Goal: Information Seeking & Learning: Learn about a topic

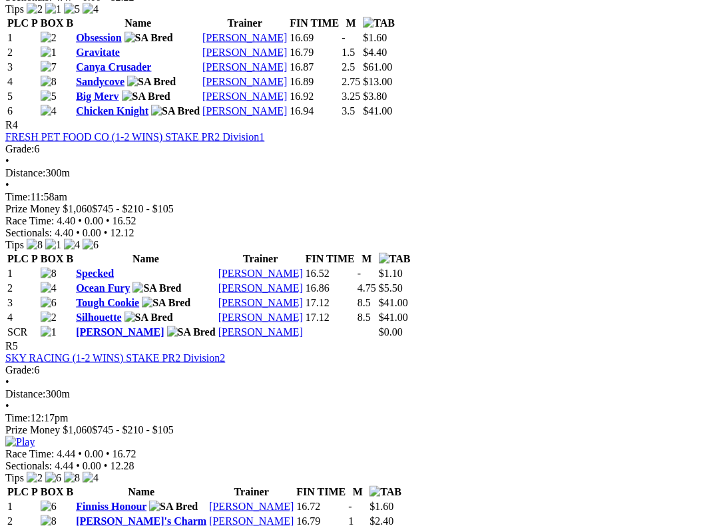
scroll to position [1301, 0]
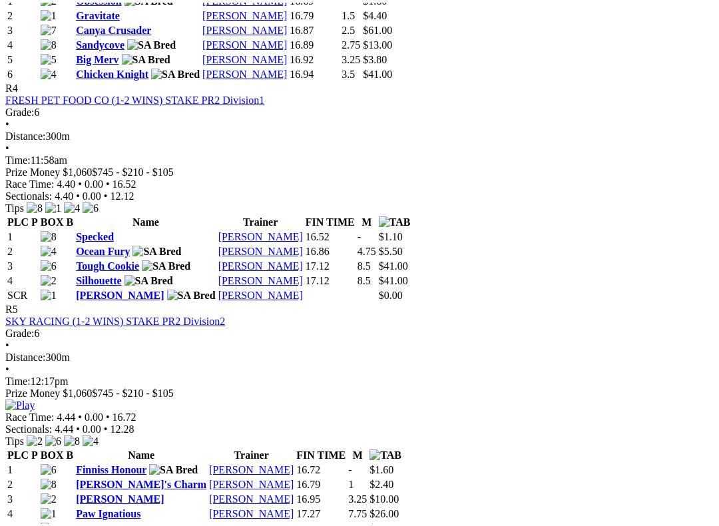
scroll to position [1337, 0]
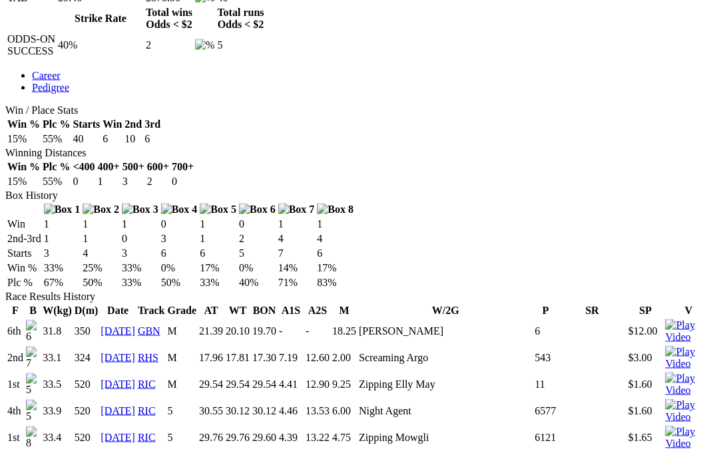
scroll to position [685, 0]
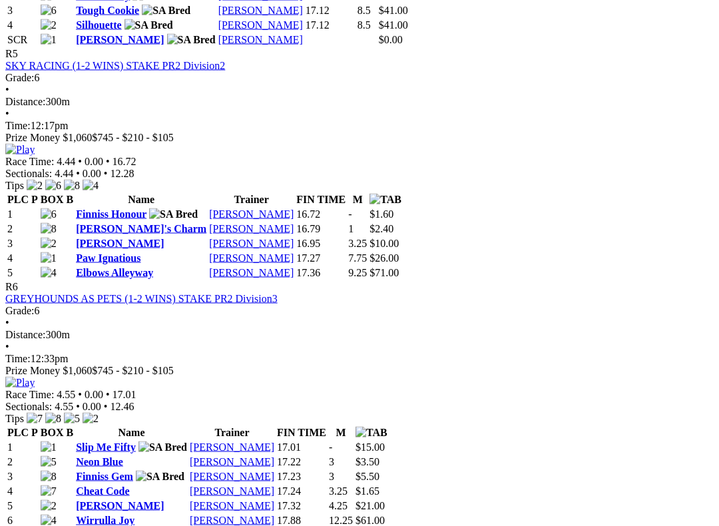
scroll to position [1593, 0]
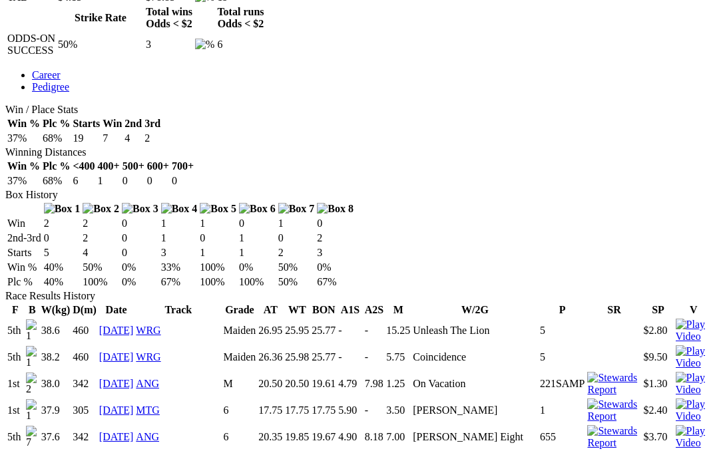
scroll to position [683, 0]
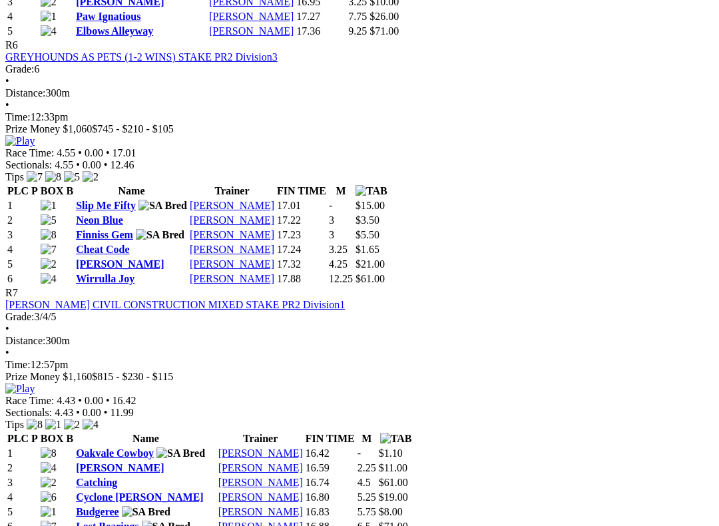
scroll to position [1849, 0]
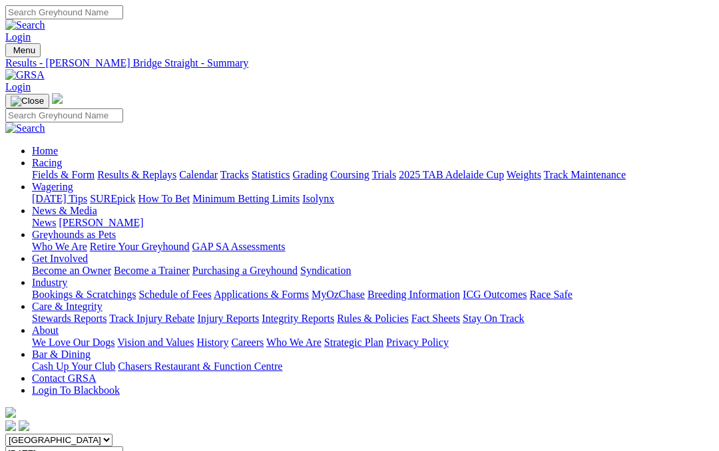
click at [102, 301] on link "Care & Integrity" at bounding box center [67, 306] width 71 height 11
click at [334, 313] on link "Integrity Reports" at bounding box center [298, 318] width 73 height 11
